Goal: Information Seeking & Learning: Learn about a topic

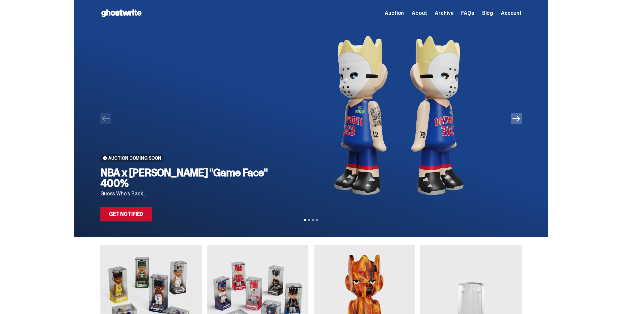
click at [521, 121] on icon "Next" at bounding box center [517, 119] width 8 height 8
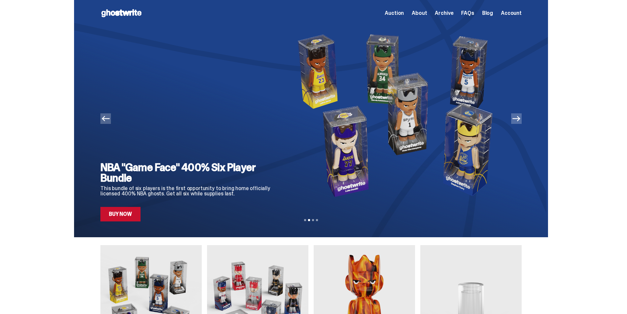
click at [109, 121] on icon "Previous" at bounding box center [106, 119] width 8 height 8
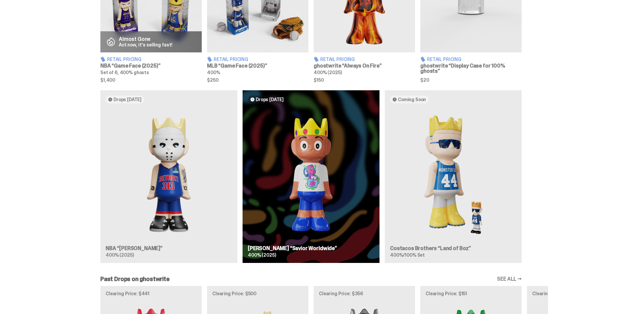
scroll to position [329, 0]
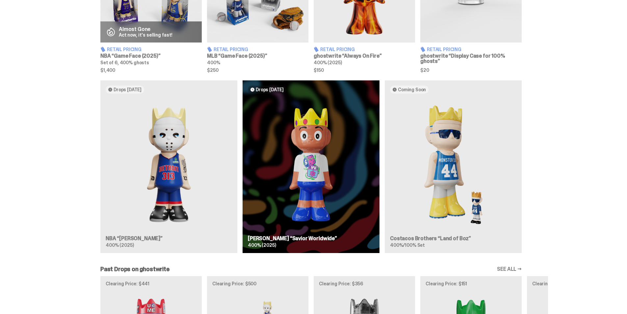
click at [172, 164] on div "Drops [DATE] NBA “[PERSON_NAME]” 400% (2025) Drops [DATE] [PERSON_NAME] “Savior…" at bounding box center [311, 169] width 474 height 178
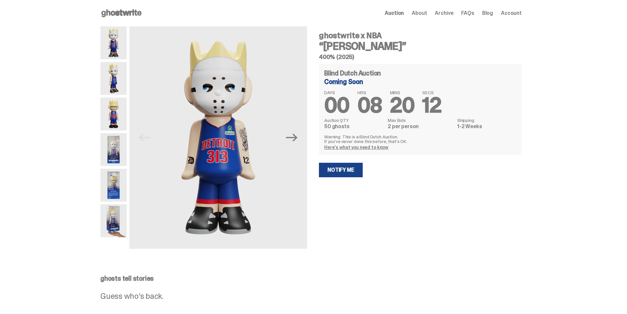
click at [119, 85] on img at bounding box center [113, 78] width 26 height 33
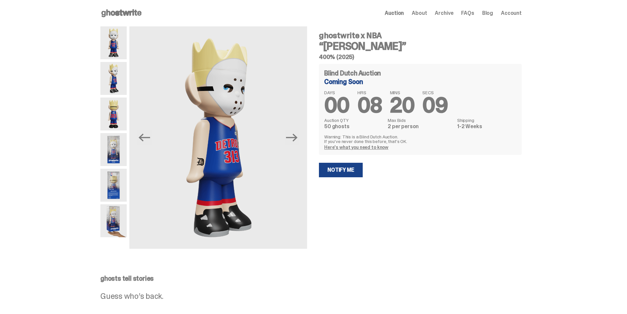
click at [116, 111] on img at bounding box center [113, 113] width 26 height 33
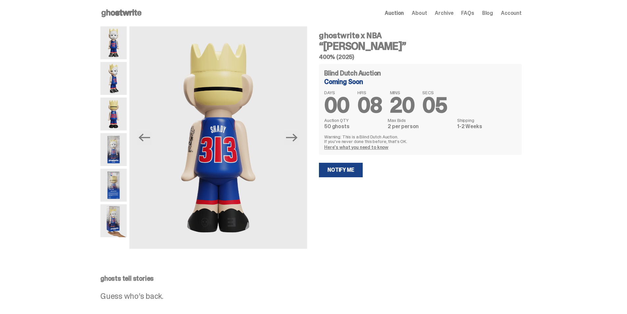
click at [116, 148] on img at bounding box center [113, 149] width 26 height 33
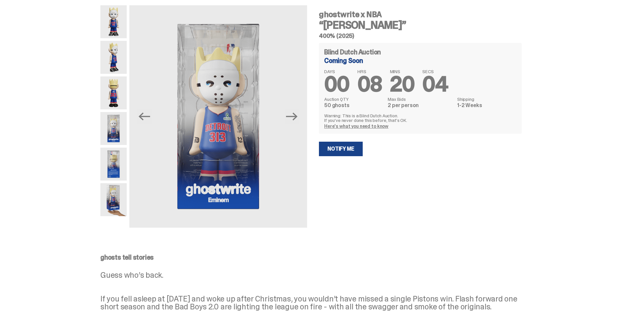
scroll to position [33, 0]
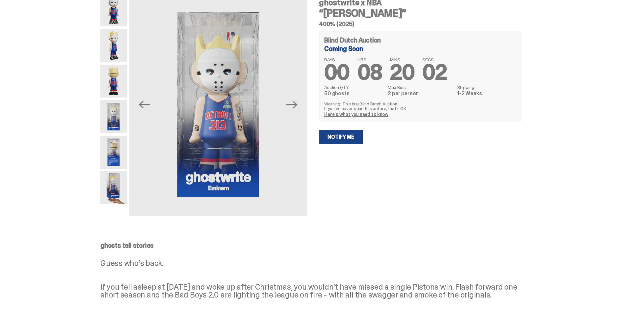
click at [115, 156] on img at bounding box center [113, 152] width 26 height 33
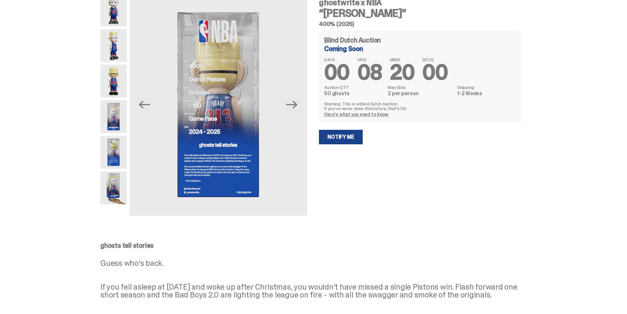
click at [119, 186] on img at bounding box center [113, 187] width 26 height 33
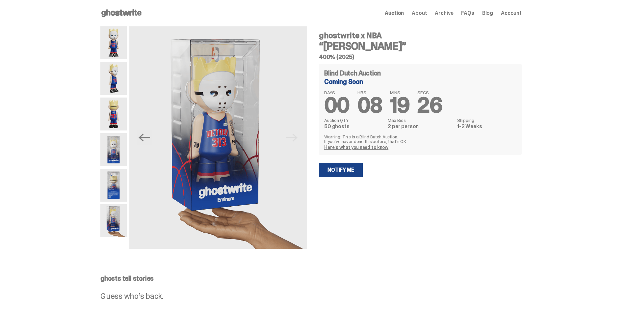
click at [117, 47] on img at bounding box center [113, 42] width 26 height 33
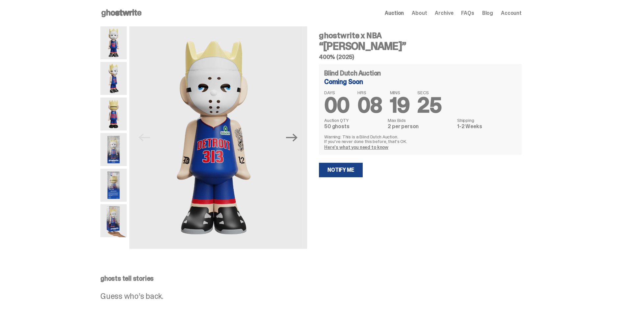
click at [119, 77] on img at bounding box center [113, 78] width 26 height 33
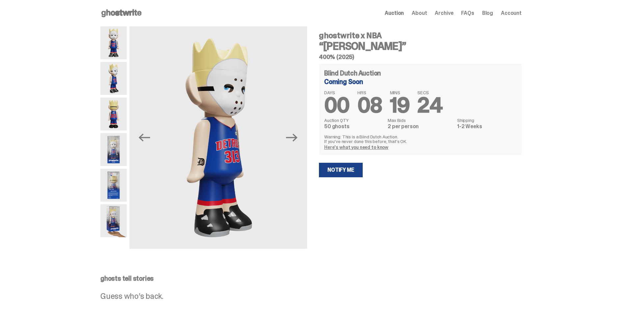
click at [119, 117] on img at bounding box center [113, 113] width 26 height 33
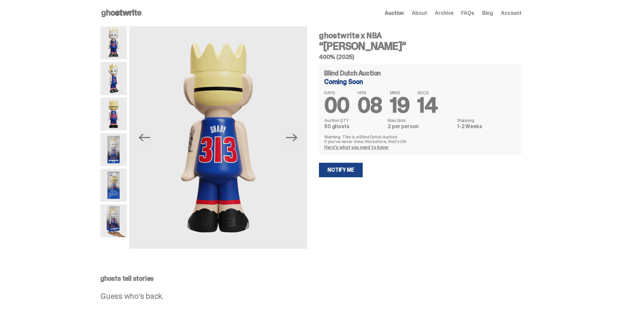
click at [119, 78] on img at bounding box center [113, 78] width 26 height 33
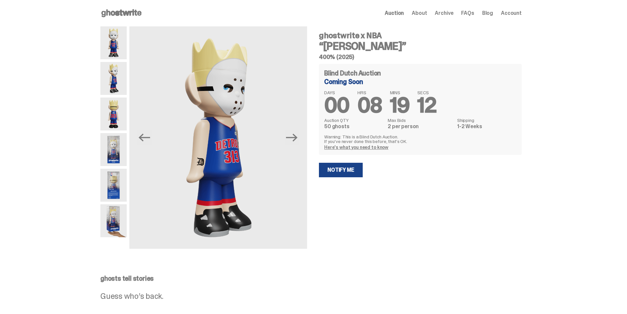
click at [120, 114] on img at bounding box center [113, 113] width 26 height 33
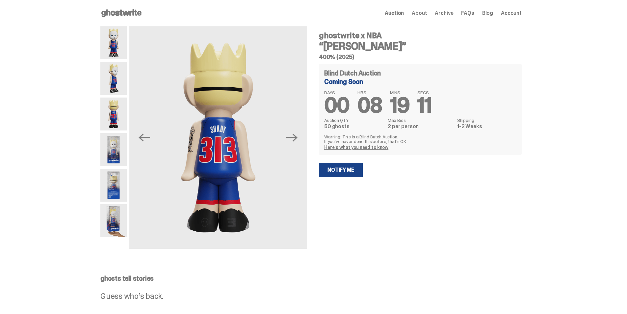
click at [117, 145] on img at bounding box center [113, 149] width 26 height 33
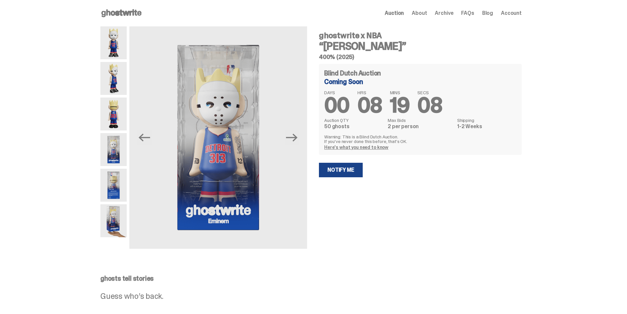
click at [114, 186] on img at bounding box center [113, 185] width 26 height 33
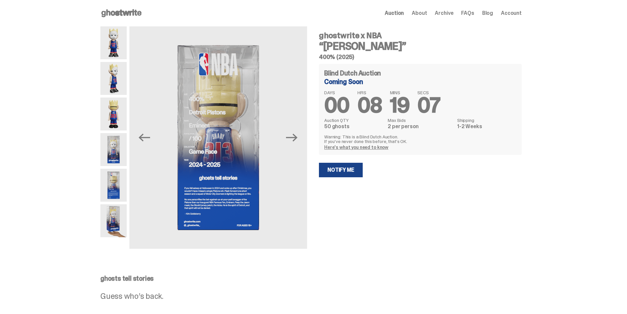
click at [109, 218] on img at bounding box center [113, 220] width 26 height 33
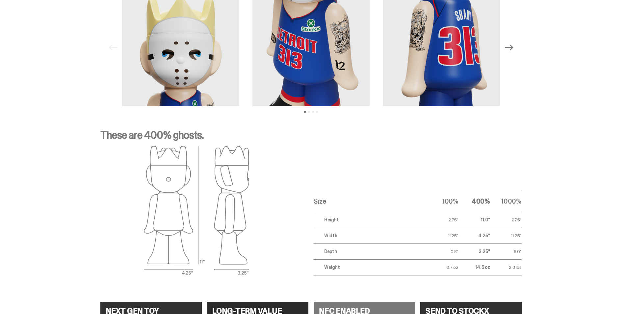
scroll to position [593, 0]
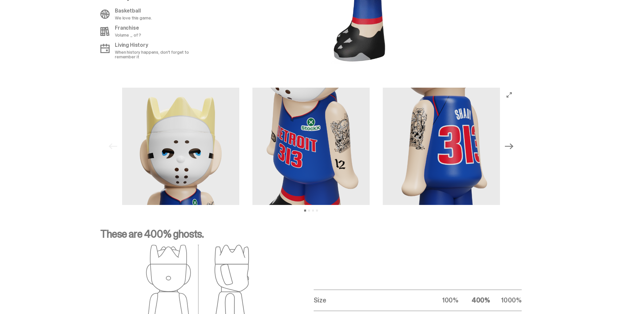
click at [514, 148] on icon "Next" at bounding box center [509, 146] width 9 height 9
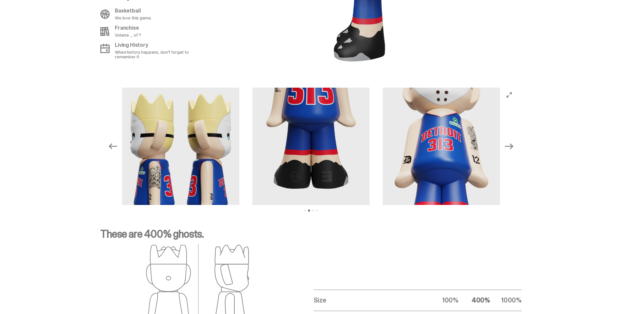
click at [304, 170] on img at bounding box center [311, 146] width 117 height 117
click at [514, 147] on icon "Next" at bounding box center [509, 146] width 9 height 9
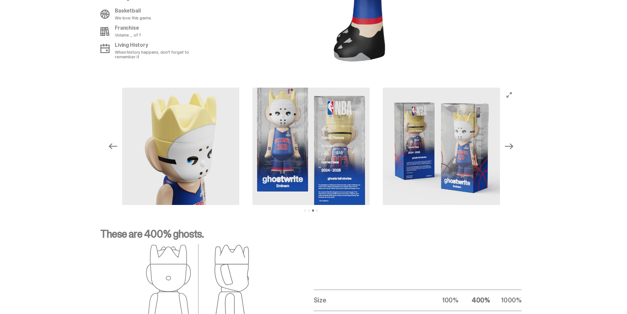
click at [117, 150] on icon "Previous" at bounding box center [113, 146] width 9 height 9
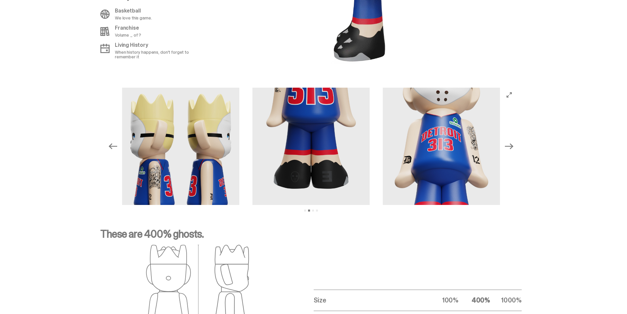
click at [310, 177] on img at bounding box center [311, 146] width 117 height 117
click at [511, 150] on icon "Next" at bounding box center [509, 146] width 9 height 9
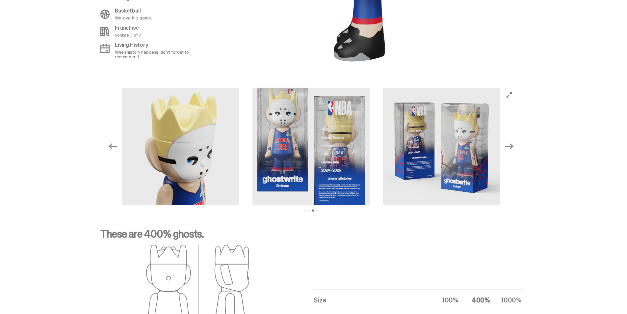
click at [511, 150] on icon "Next" at bounding box center [509, 146] width 9 height 9
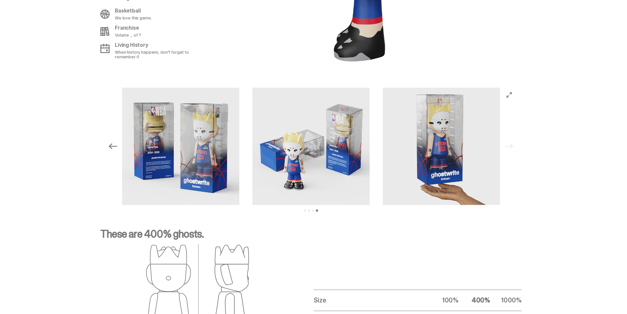
click at [511, 150] on div "Previous Next View slide 1 View slide 2 View slide 3 View slide 4" at bounding box center [311, 146] width 411 height 117
click at [115, 145] on icon "Previous" at bounding box center [113, 146] width 9 height 9
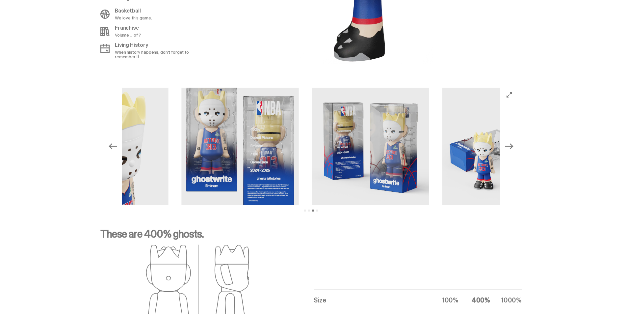
click at [115, 145] on icon "Previous" at bounding box center [113, 146] width 9 height 9
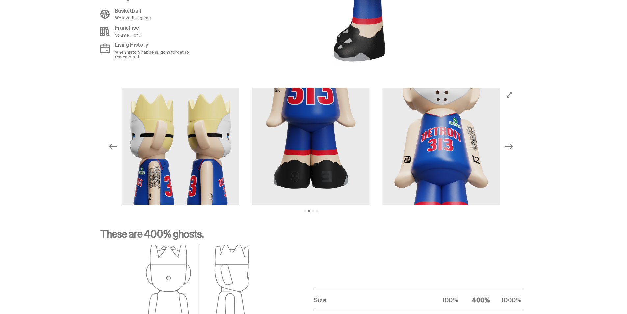
click at [330, 161] on img at bounding box center [310, 146] width 117 height 117
